Goal: Task Accomplishment & Management: Use online tool/utility

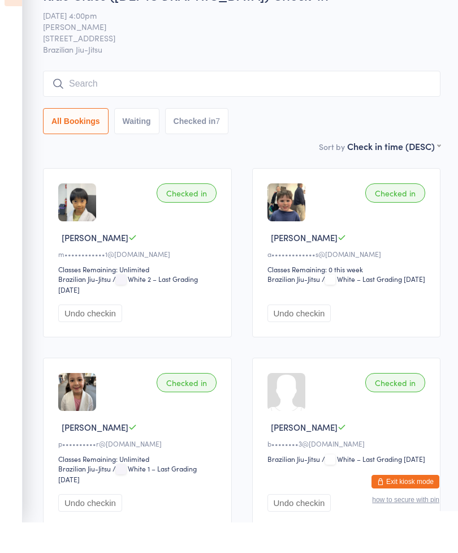
click at [395, 101] on input "search" at bounding box center [242, 114] width 398 height 26
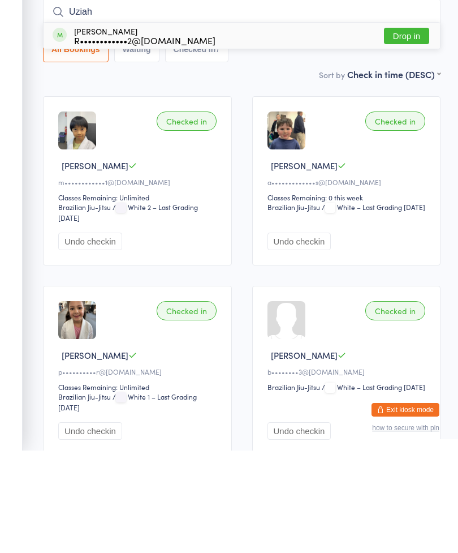
type input "Uziah"
click at [412, 130] on button "Drop in" at bounding box center [406, 138] width 45 height 16
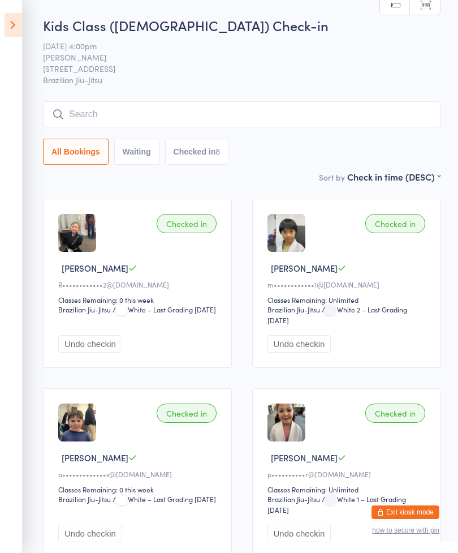
click at [11, 28] on icon at bounding box center [14, 25] width 18 height 24
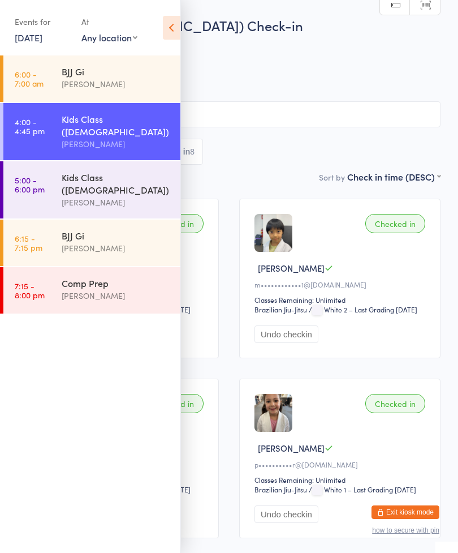
click at [120, 171] on div "Kids Class ([DEMOGRAPHIC_DATA])" at bounding box center [116, 183] width 109 height 25
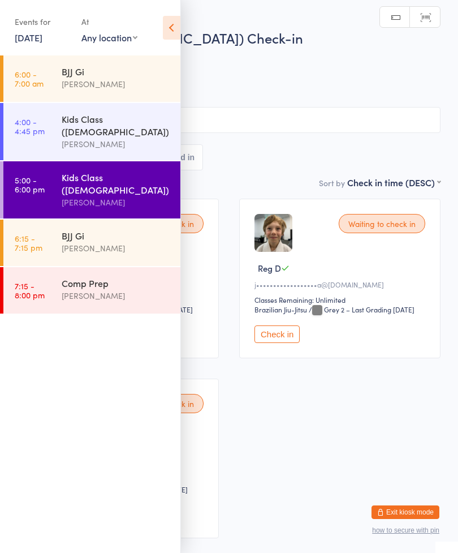
click at [175, 22] on icon at bounding box center [172, 28] width 18 height 24
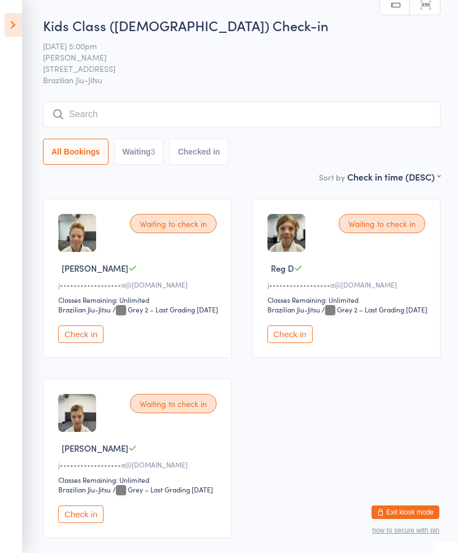
click at [316, 104] on input "search" at bounding box center [242, 114] width 398 height 26
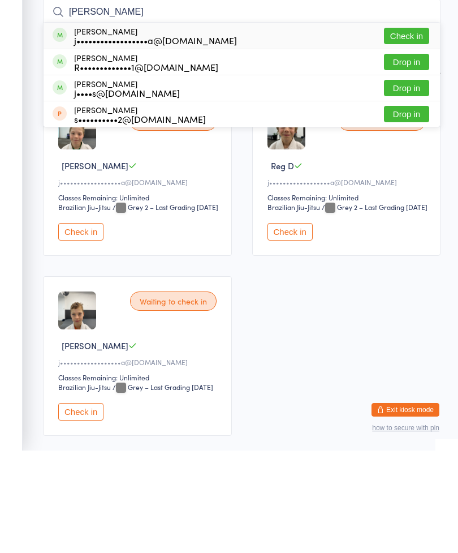
type input "[PERSON_NAME]"
click at [113, 129] on div "[PERSON_NAME] j••••••••••••••••••a@[DOMAIN_NAME]" at bounding box center [155, 138] width 163 height 18
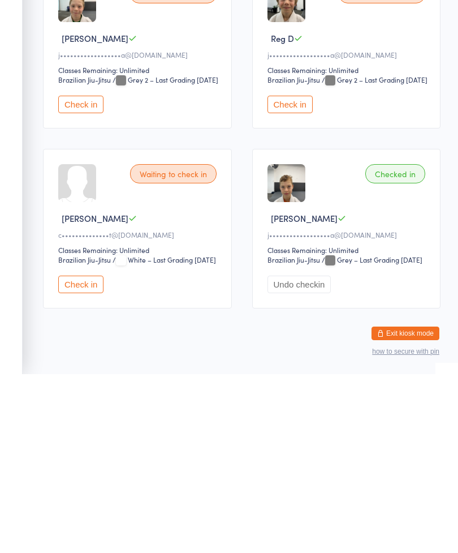
click at [82, 454] on button "Check in" at bounding box center [80, 463] width 45 height 18
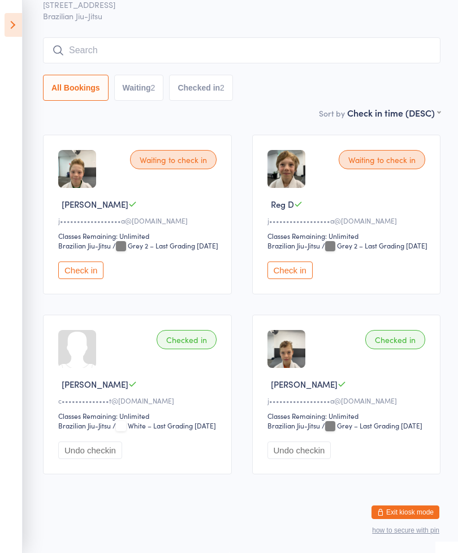
click at [79, 261] on button "Check in" at bounding box center [80, 270] width 45 height 18
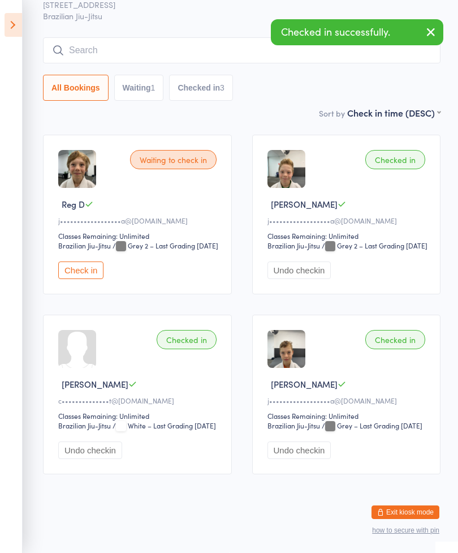
click at [69, 261] on button "Check in" at bounding box center [80, 270] width 45 height 18
click at [291, 37] on input "search" at bounding box center [242, 50] width 398 height 26
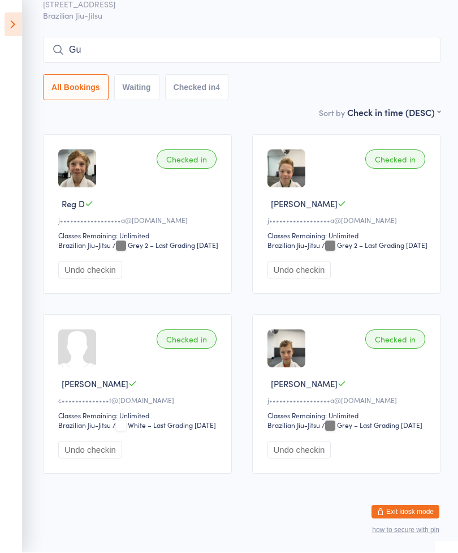
type input "[PERSON_NAME]"
